Goal: Information Seeking & Learning: Find specific fact

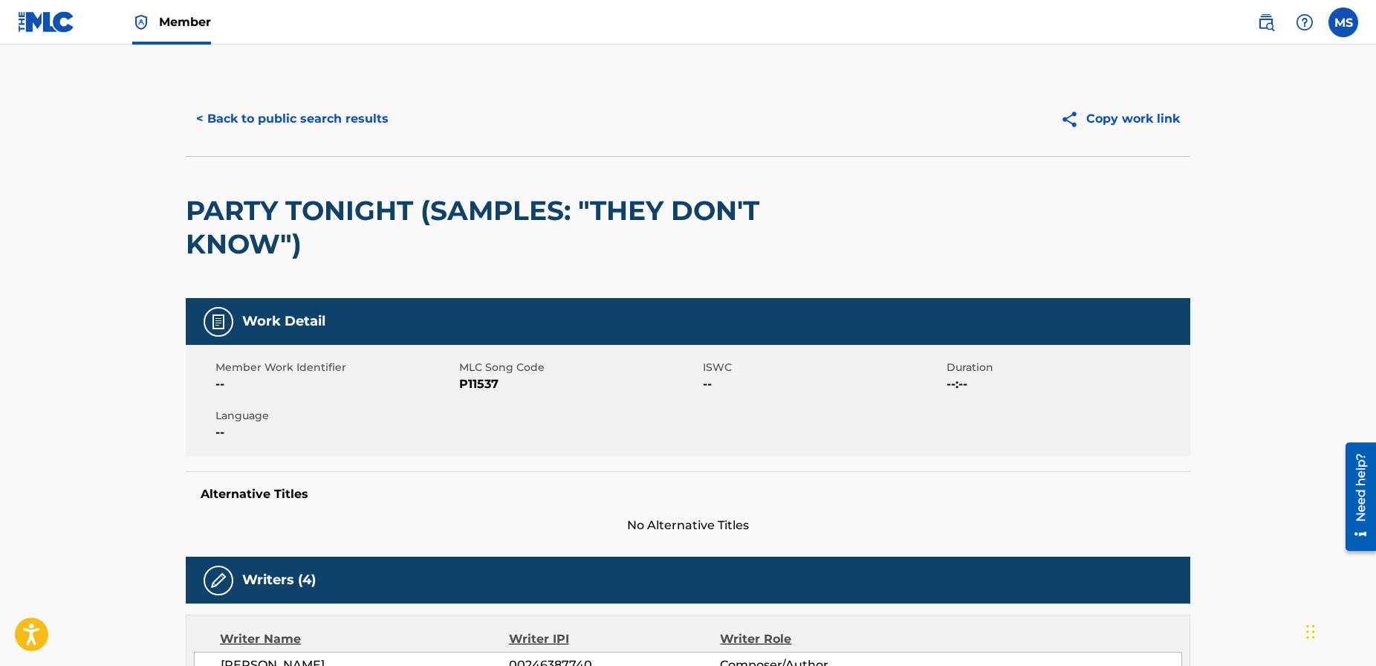
click at [268, 114] on button "< Back to public search results" at bounding box center [292, 118] width 213 height 37
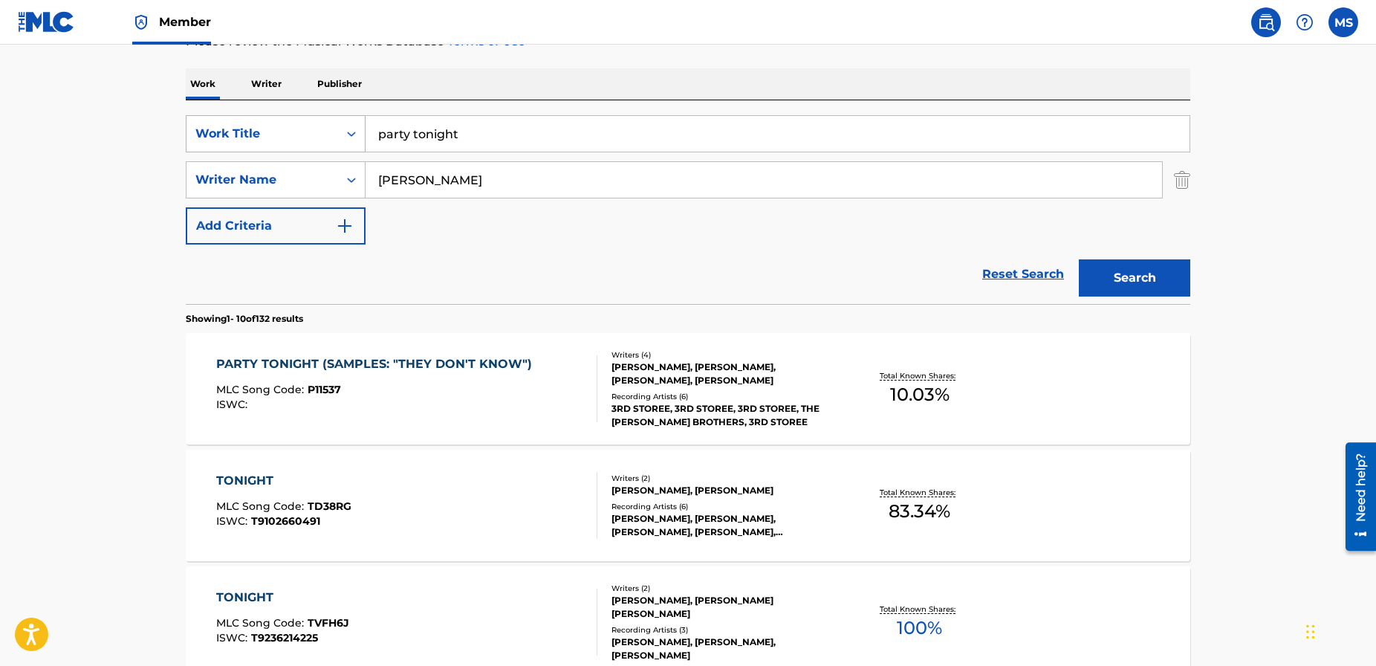
drag, startPoint x: 470, startPoint y: 136, endPoint x: 350, endPoint y: 132, distance: 119.7
click at [350, 132] on div "SearchWithCriteria621b1e02-060b-43ea-8a86-b641c086c532 Work Title party tonight" at bounding box center [688, 133] width 1005 height 37
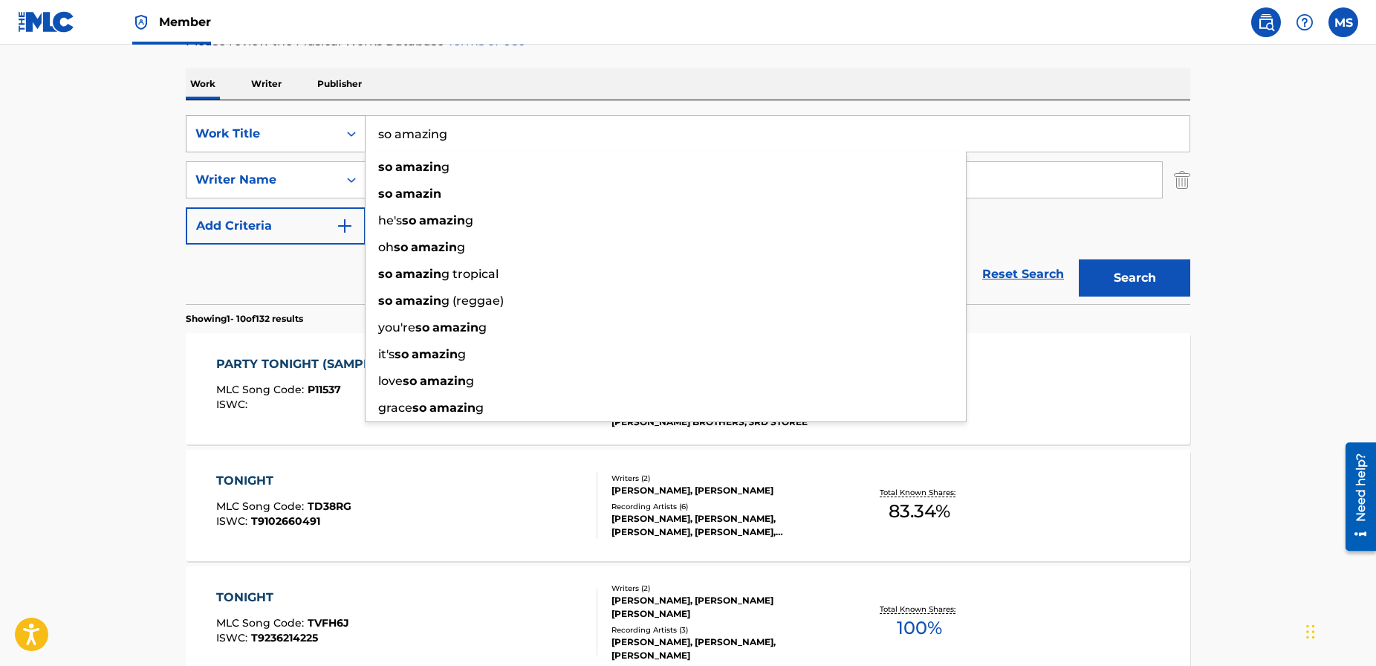
type input "so amazing"
click at [1079, 259] on button "Search" at bounding box center [1134, 277] width 111 height 37
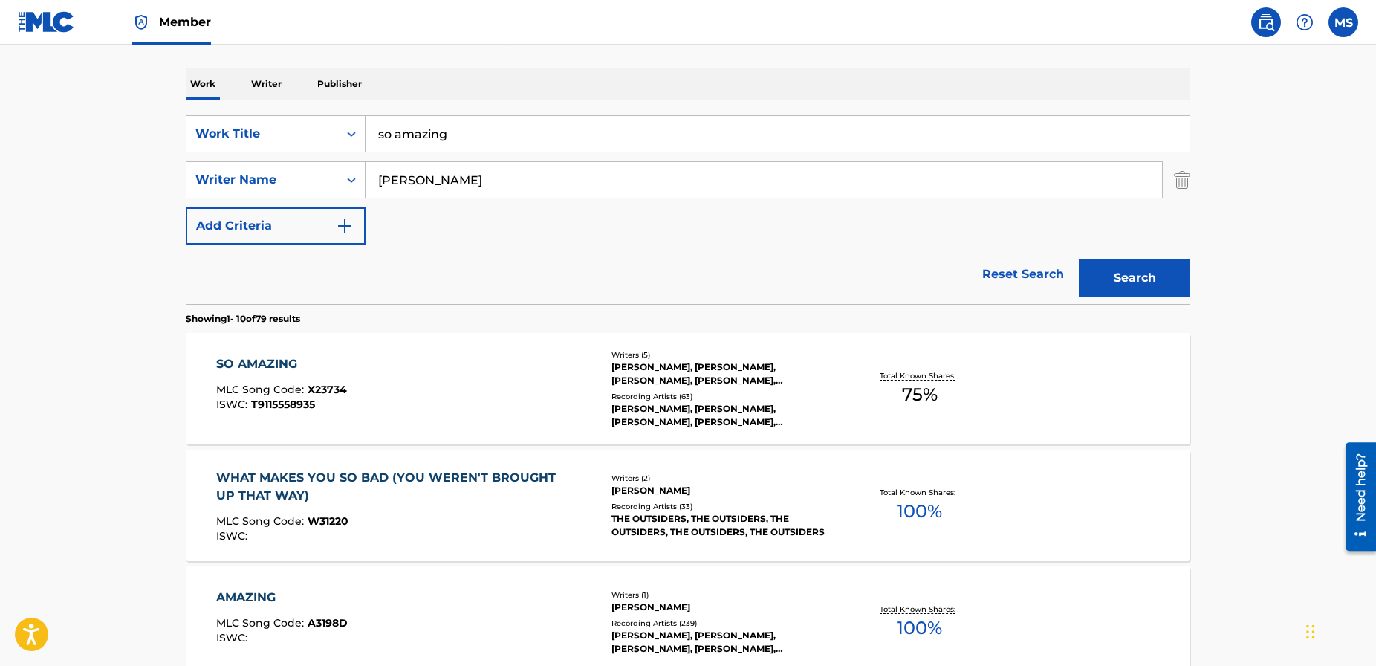
click at [256, 360] on div "SO AMAZING" at bounding box center [281, 364] width 131 height 18
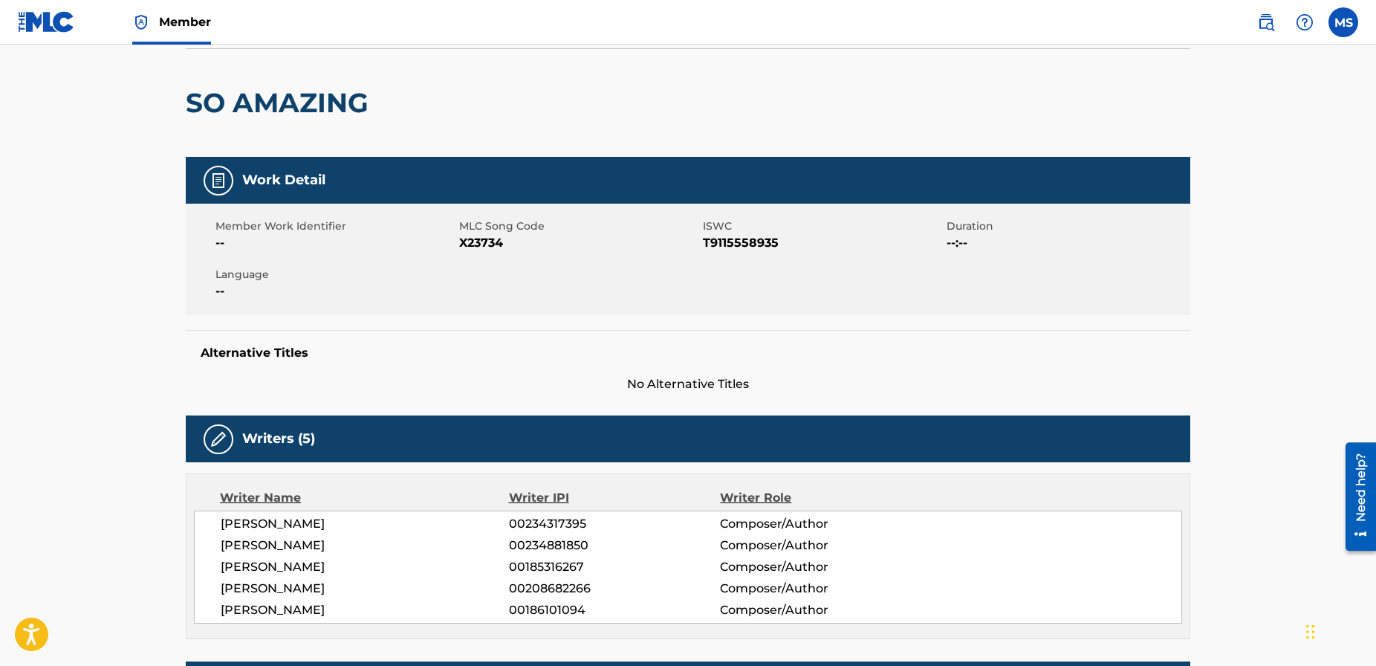
scroll to position [45, 0]
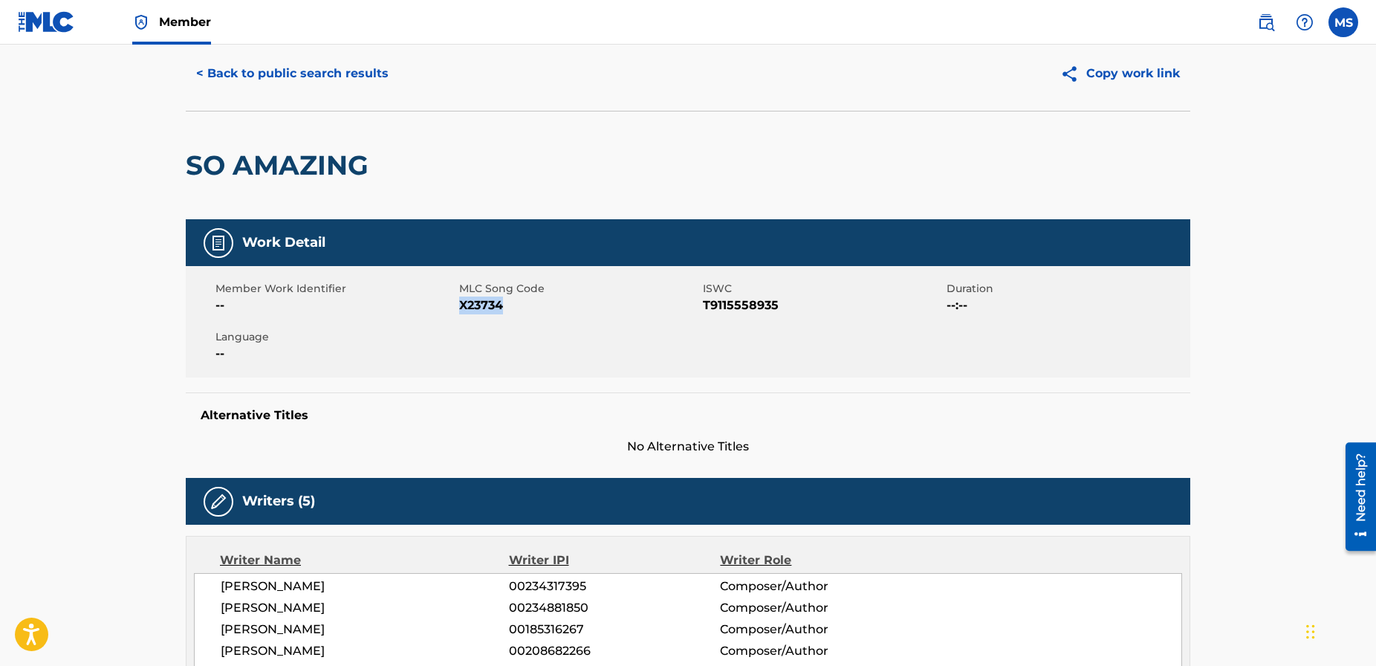
drag, startPoint x: 505, startPoint y: 306, endPoint x: 470, endPoint y: 303, distance: 34.3
click at [460, 306] on span "X23734" at bounding box center [579, 306] width 240 height 18
copy span "X23734"
click at [239, 71] on button "< Back to public search results" at bounding box center [292, 73] width 213 height 37
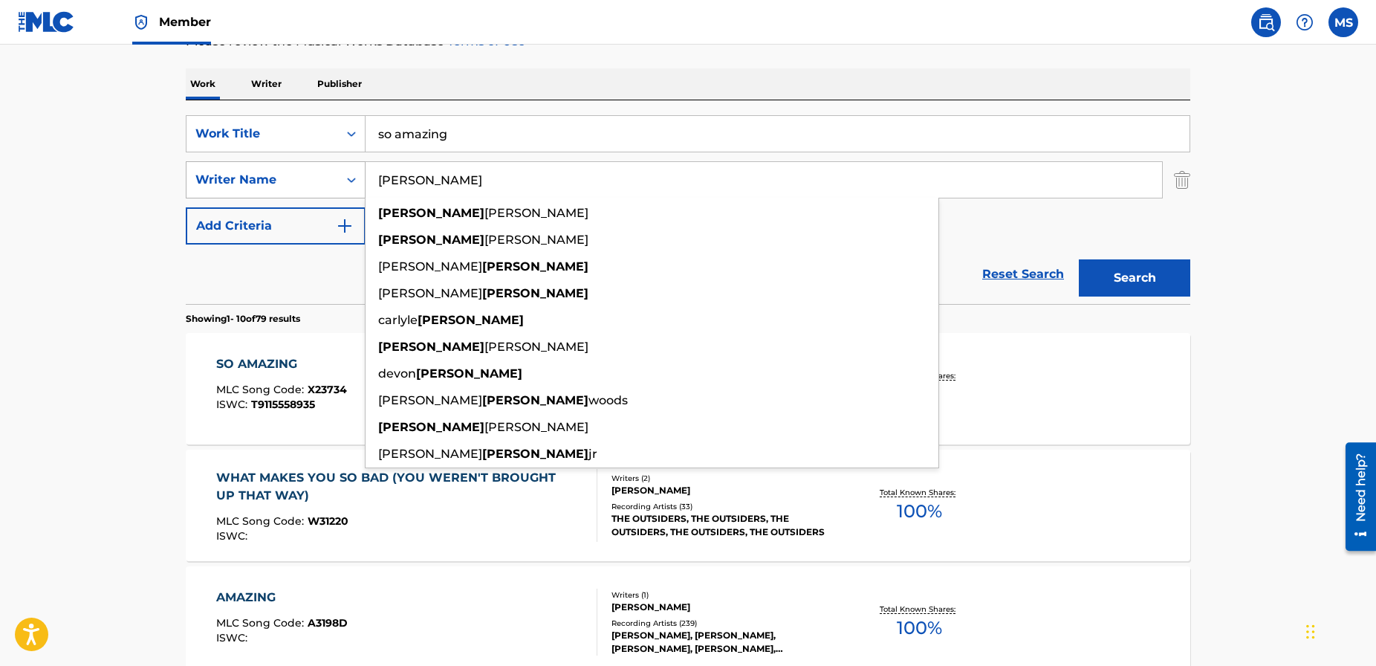
drag, startPoint x: 412, startPoint y: 179, endPoint x: 360, endPoint y: 175, distance: 51.4
click at [360, 175] on div "SearchWithCriteria0a382a83-20c0-4795-9dce-4ba07a9afc89 Writer Name [PERSON_NAME…" at bounding box center [688, 179] width 1005 height 37
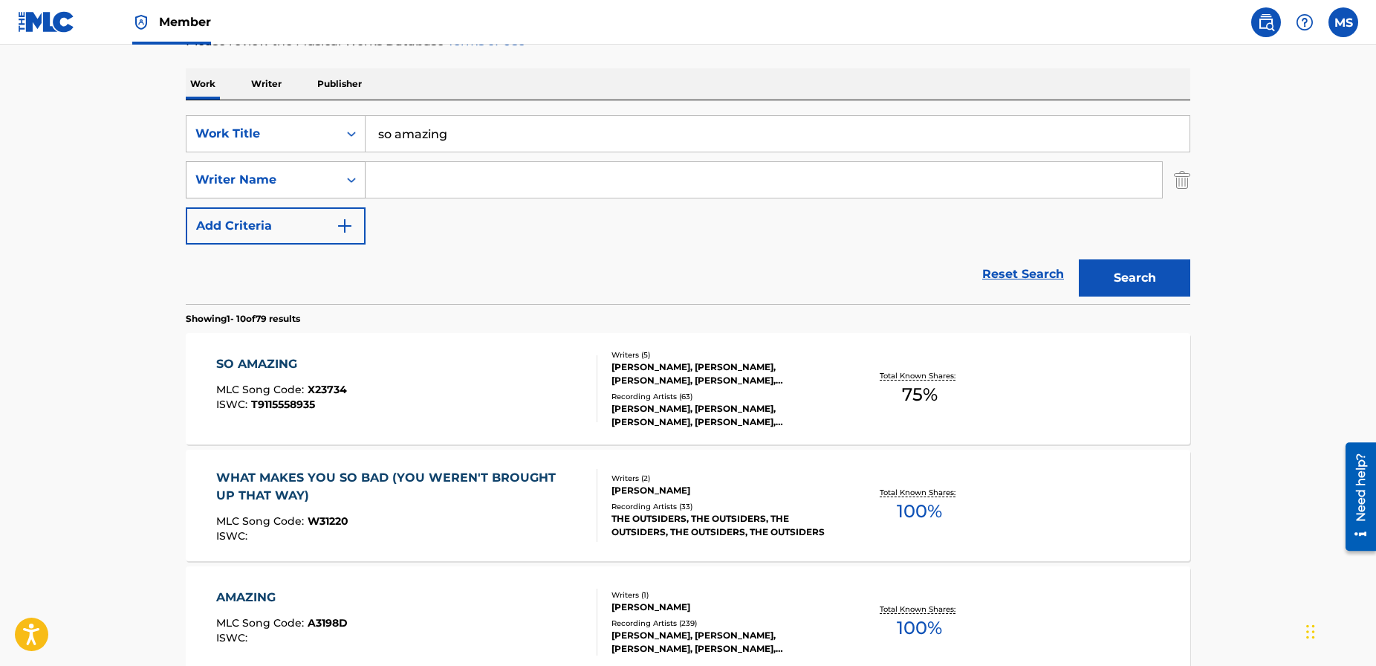
click at [340, 178] on div "Search Form" at bounding box center [351, 179] width 27 height 27
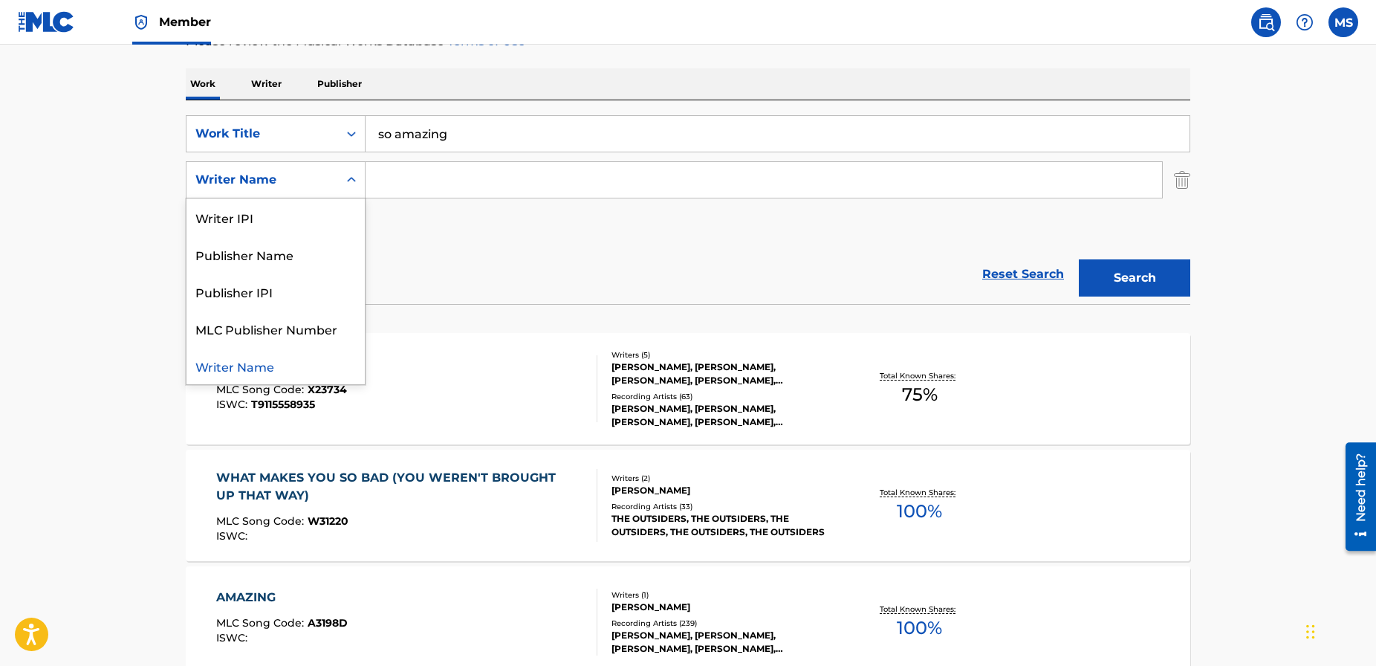
click at [424, 219] on div "SearchWithCriteria621b1e02-060b-43ea-8a86-b641c086c532 Work Title so amazing Se…" at bounding box center [688, 179] width 1005 height 129
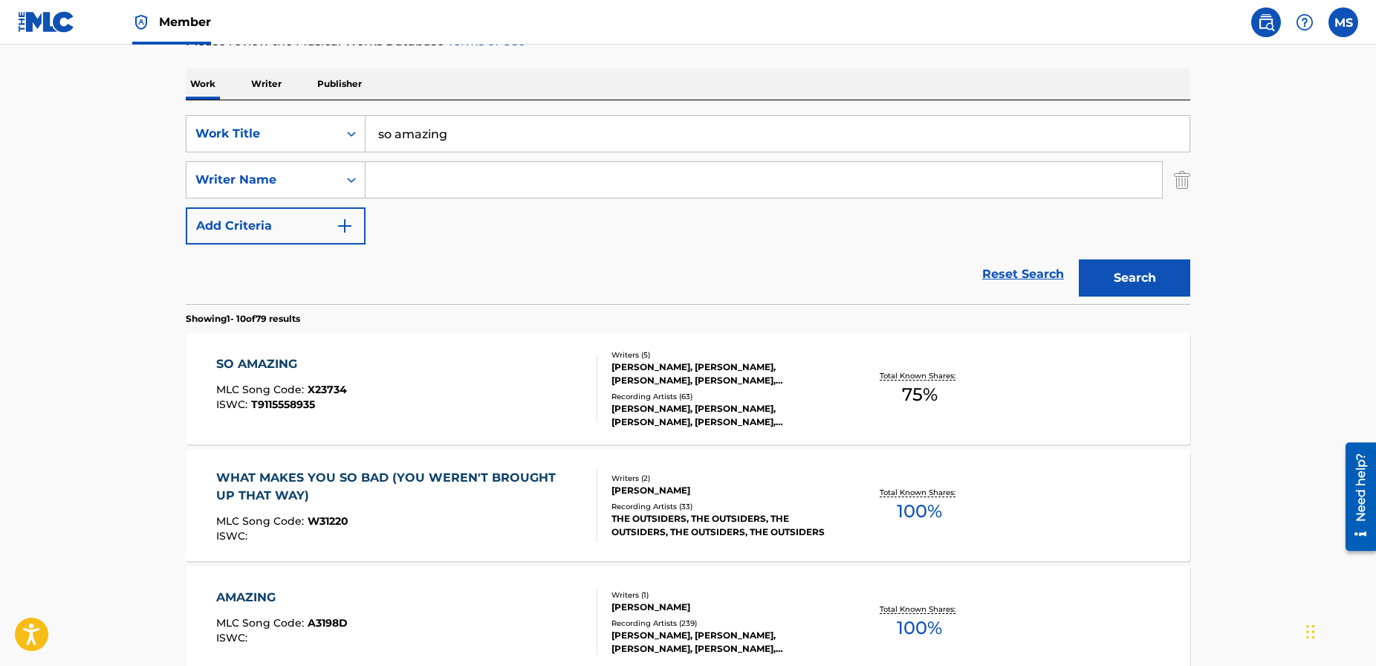
click at [1119, 285] on button "Search" at bounding box center [1134, 277] width 111 height 37
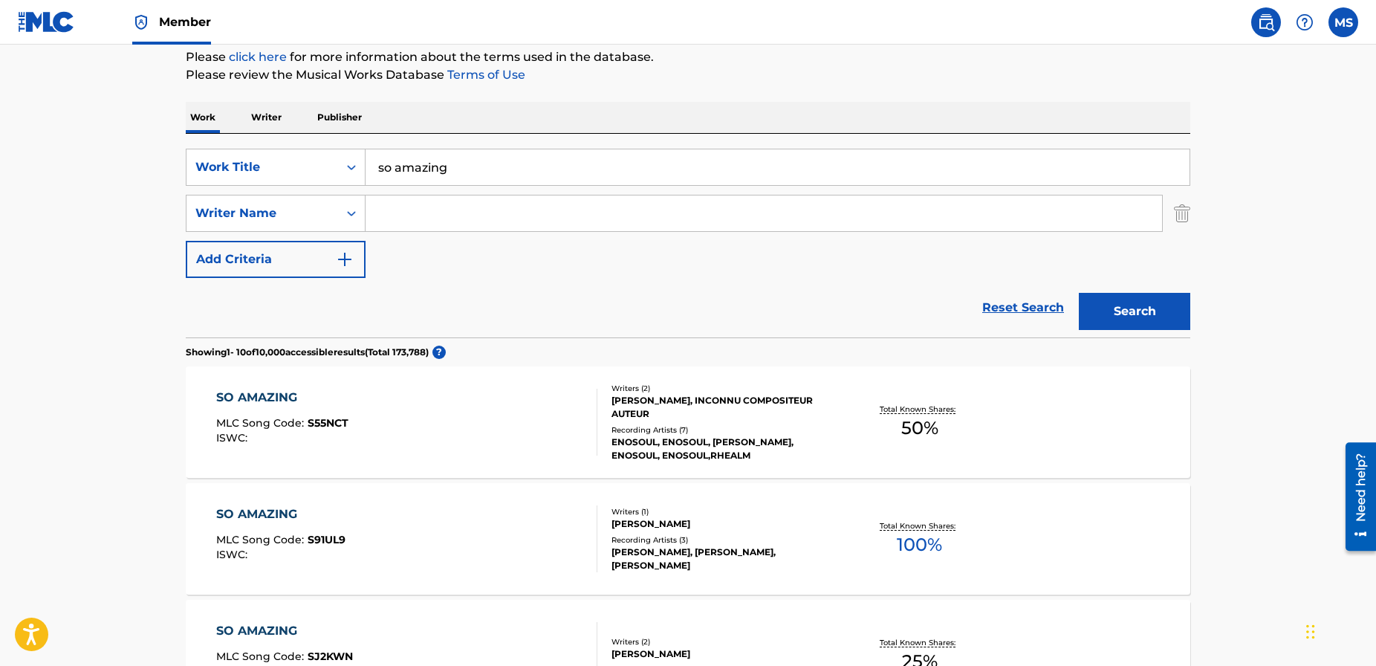
scroll to position [175, 0]
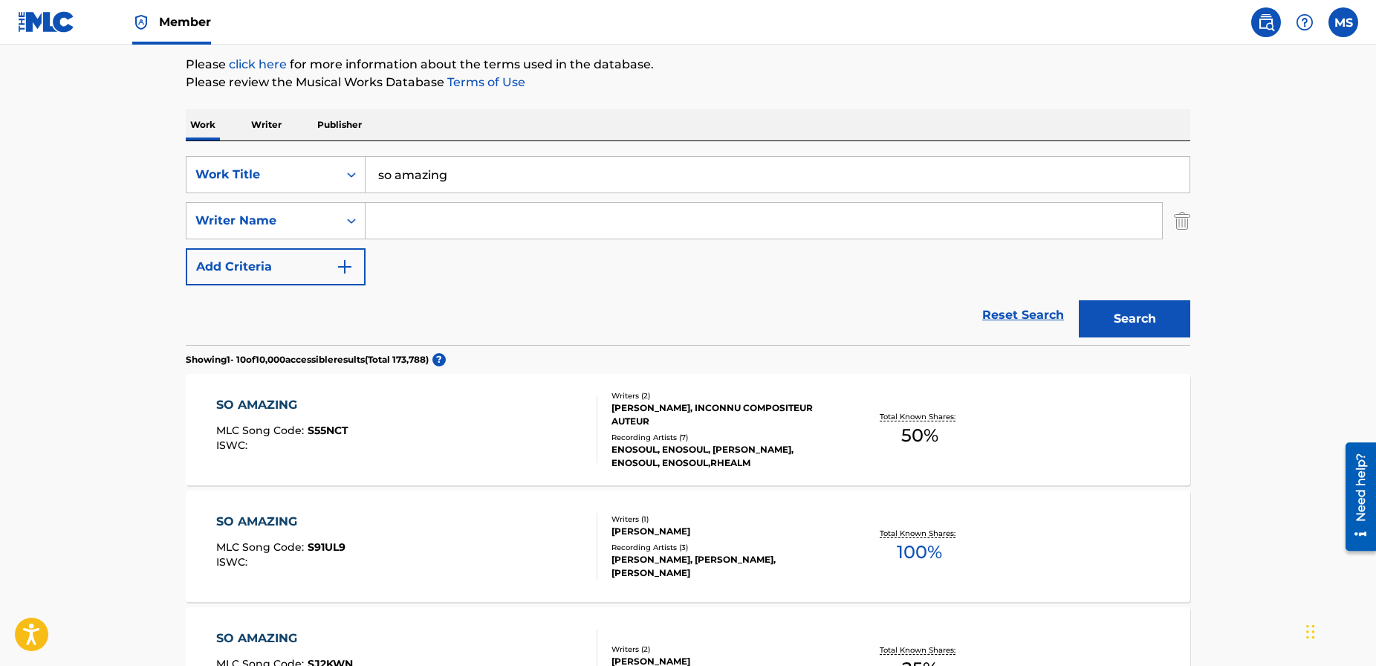
drag, startPoint x: 479, startPoint y: 180, endPoint x: 368, endPoint y: 180, distance: 111.5
click at [369, 181] on input "so amazing" at bounding box center [778, 175] width 824 height 36
click at [458, 119] on div "Work Writer Publisher" at bounding box center [688, 124] width 1005 height 31
click at [467, 178] on input "sweet" at bounding box center [778, 175] width 824 height 36
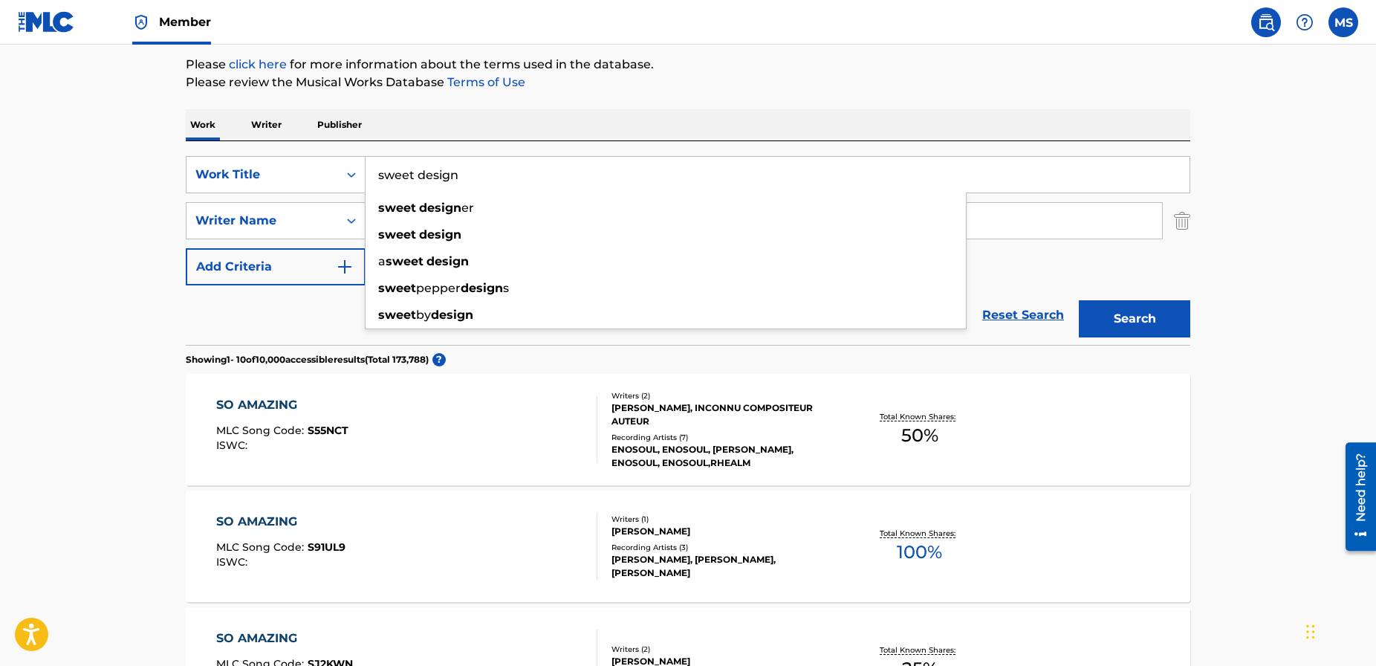
type input "sweet design"
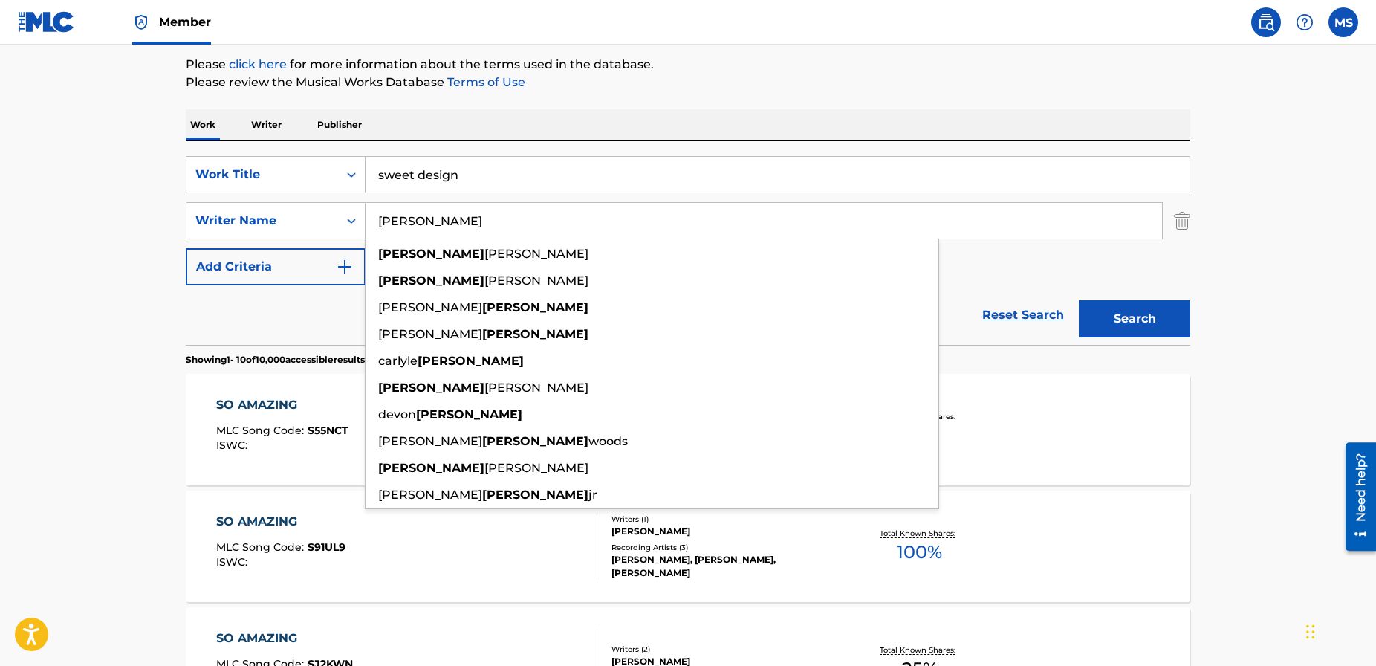
type input "[PERSON_NAME]"
click at [1079, 300] on button "Search" at bounding box center [1134, 318] width 111 height 37
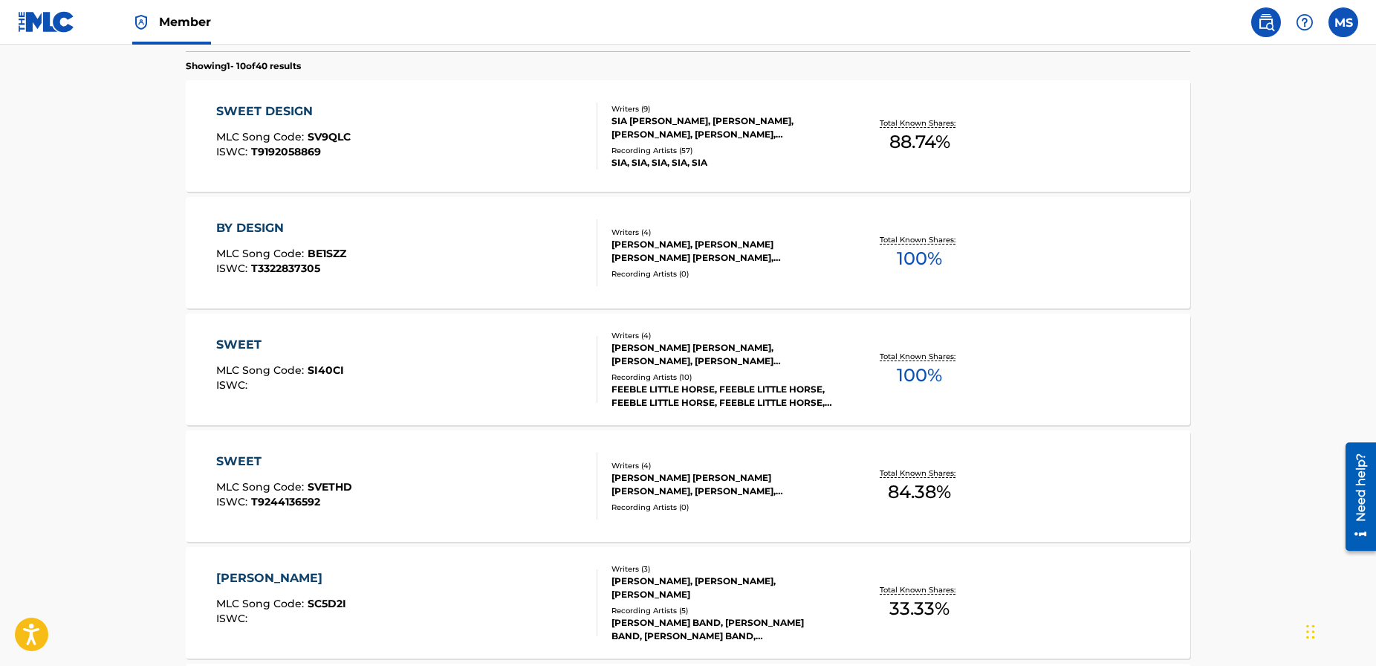
scroll to position [458, 0]
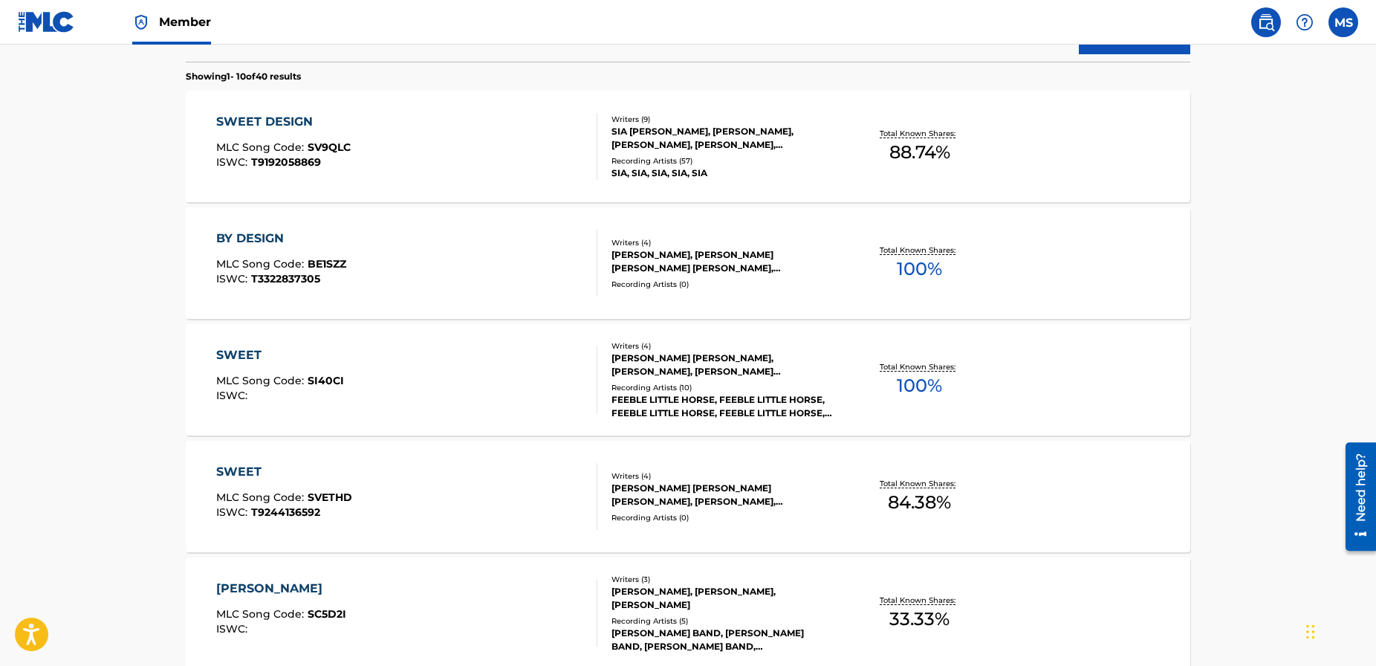
click at [269, 126] on div "SWEET DESIGN" at bounding box center [283, 122] width 135 height 18
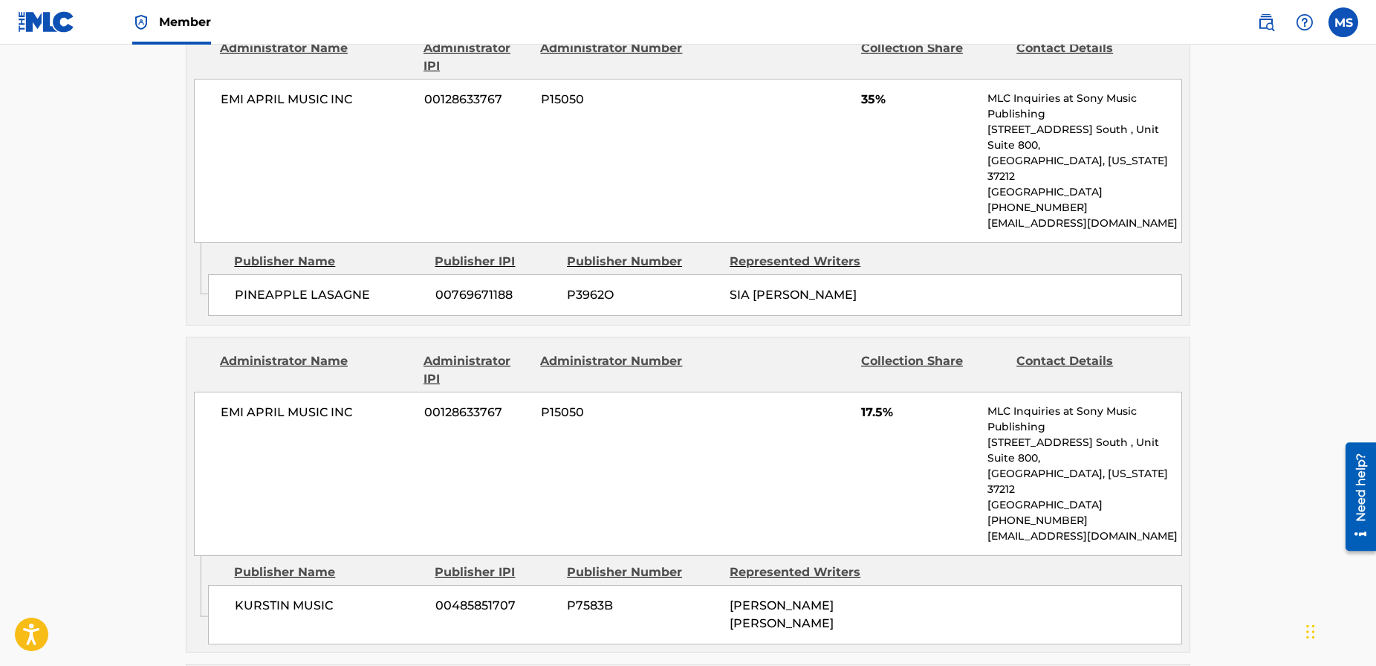
scroll to position [1091, 0]
